Goal: Information Seeking & Learning: Check status

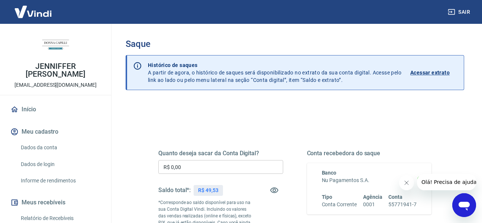
click at [128, 45] on h3 "Saque" at bounding box center [295, 44] width 338 height 10
click at [157, 64] on p "Histórico de saques" at bounding box center [274, 64] width 253 height 7
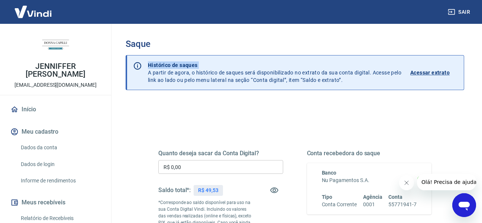
click at [148, 72] on p "Histórico de saques A partir de agora, o histórico de saques será disponibiliza…" at bounding box center [274, 72] width 253 height 22
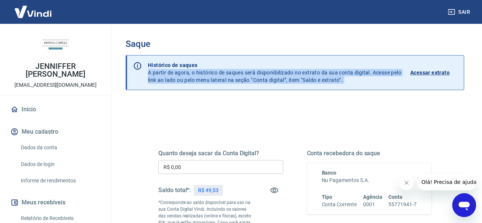
click at [148, 72] on p "Histórico de saques A partir de agora, o histórico de saques será disponibiliza…" at bounding box center [274, 72] width 253 height 22
